Goal: Task Accomplishment & Management: Manage account settings

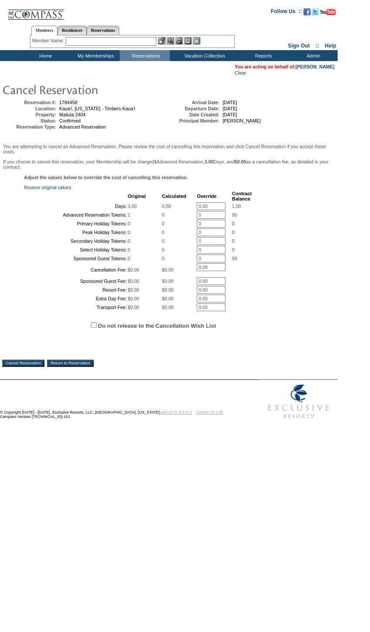
click at [90, 338] on span "Do not release to the Cancellation Wish List" at bounding box center [179, 325] width 311 height 26
click at [91, 328] on input "Do not release to the Cancellation Wish List" at bounding box center [94, 325] width 6 height 6
checkbox input "true"
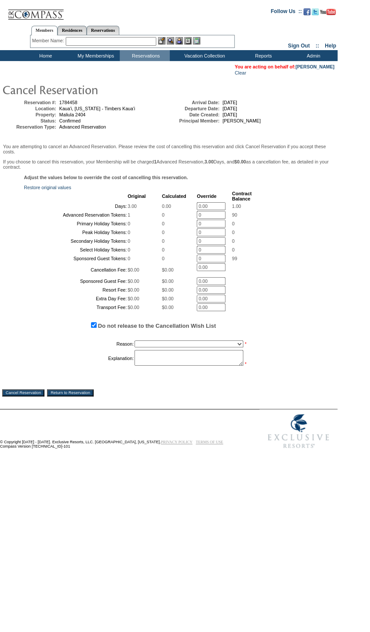
click at [167, 347] on select "Creating Continuous Stay Days Booked After Cancellation Experiential / Hotel / …" at bounding box center [189, 343] width 109 height 7
select select "1030"
click at [135, 347] on select "Creating Continuous Stay Days Booked After Cancellation Experiential / Hotel / …" at bounding box center [189, 343] width 109 height 7
click at [175, 366] on textarea at bounding box center [189, 358] width 109 height 16
type textarea "consolidating member's reservations"
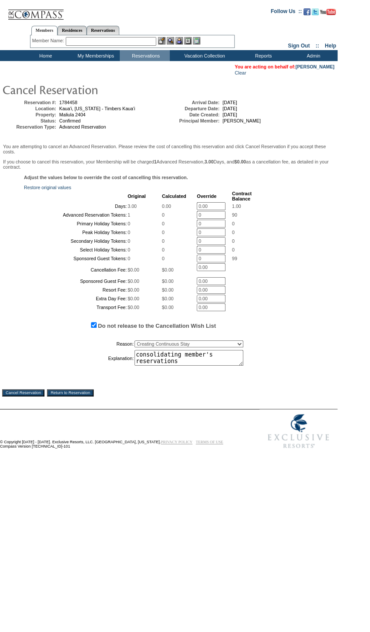
click at [41, 396] on input "Cancel Reservation" at bounding box center [23, 392] width 42 height 7
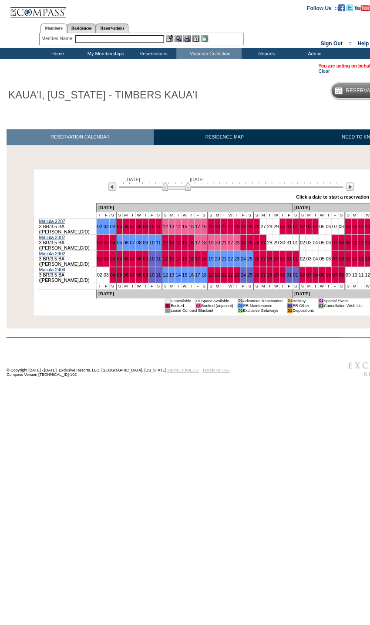
drag, startPoint x: 161, startPoint y: 190, endPoint x: 188, endPoint y: 192, distance: 27.1
click at [188, 191] on img at bounding box center [176, 186] width 28 height 9
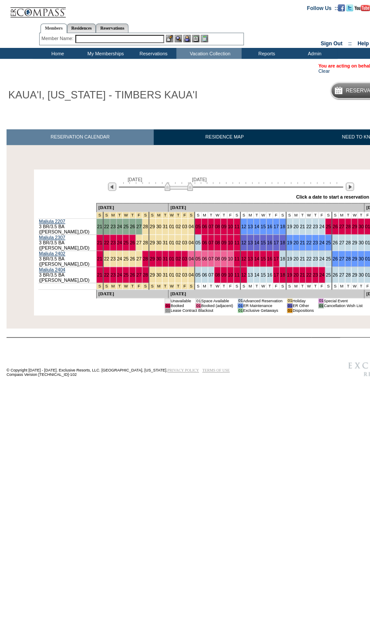
click at [214, 267] on td "08" at bounding box center [217, 275] width 7 height 16
click at [215, 272] on link "08" at bounding box center [217, 274] width 5 height 5
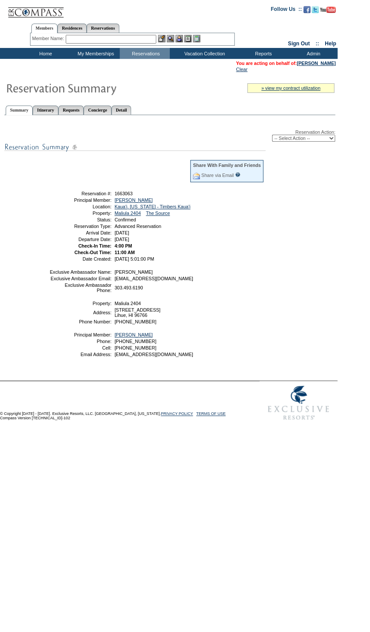
click at [308, 139] on select "-- Select Action -- Modify Reservation Dates Modify Reservation Cost Modify Occ…" at bounding box center [303, 138] width 63 height 7
select select "ChangeDates"
click at [272, 135] on select "-- Select Action -- Modify Reservation Dates Modify Reservation Cost Modify Occ…" at bounding box center [303, 138] width 63 height 7
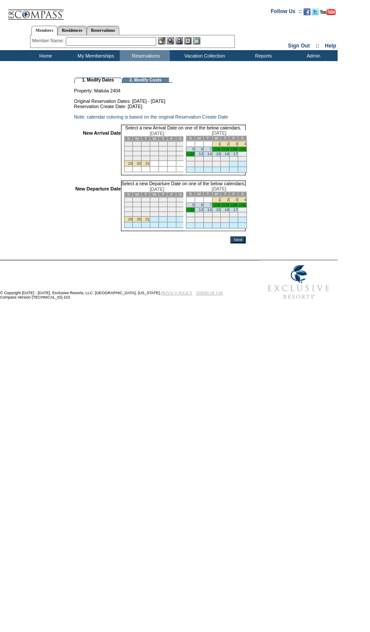
click at [220, 151] on link "8" at bounding box center [219, 149] width 2 height 4
